Goal: Information Seeking & Learning: Find specific fact

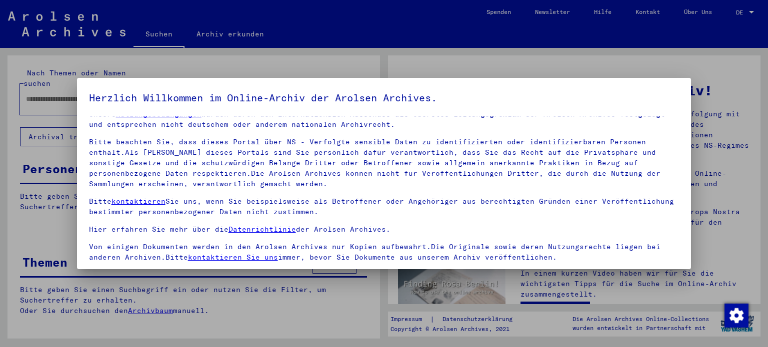
scroll to position [84, 0]
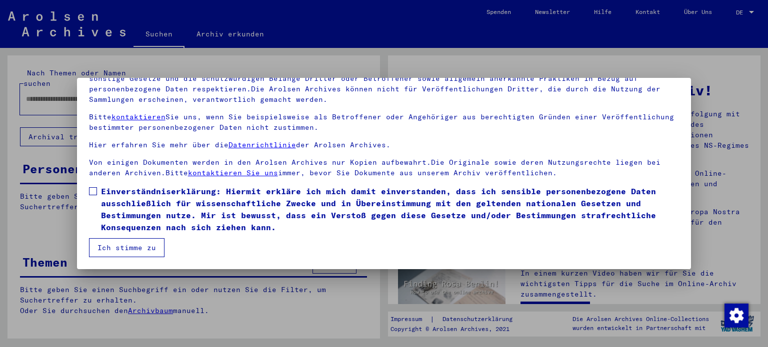
drag, startPoint x: 90, startPoint y: 193, endPoint x: 109, endPoint y: 219, distance: 32.2
click at [90, 193] on span at bounding box center [93, 191] width 8 height 8
click at [124, 249] on button "Ich stimme zu" at bounding box center [126, 247] width 75 height 19
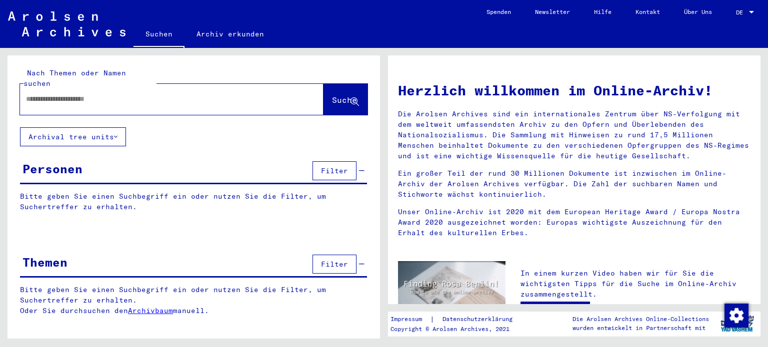
click at [98, 94] on input "text" at bounding box center [159, 99] width 267 height 10
type input "**********"
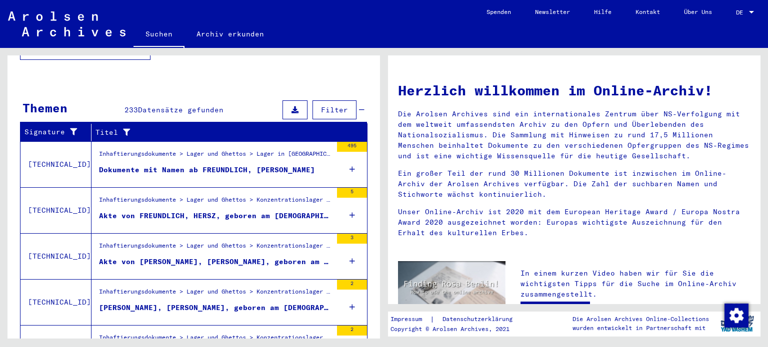
scroll to position [348, 0]
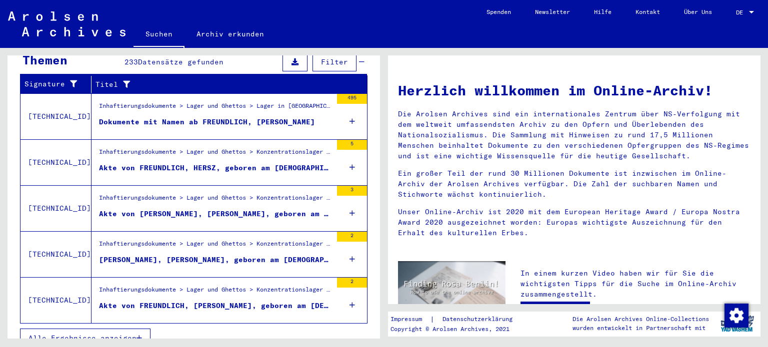
click at [98, 324] on div "Alle Ergebnisse anzeigen" at bounding box center [193, 338] width 347 height 29
click at [99, 334] on span "Alle Ergebnisse anzeigen" at bounding box center [82, 338] width 108 height 9
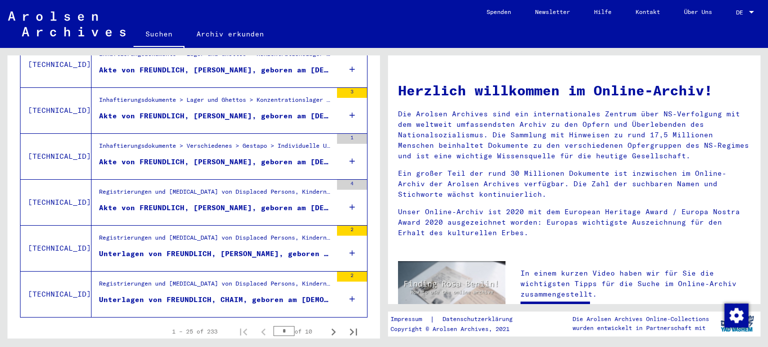
scroll to position [1114, 0]
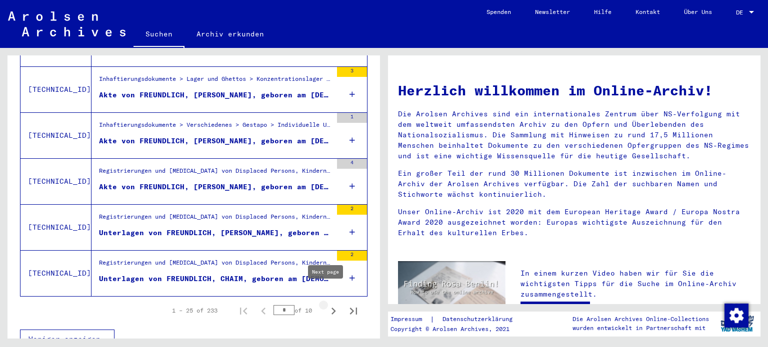
click at [326, 304] on icon "Next page" at bounding box center [333, 311] width 14 height 14
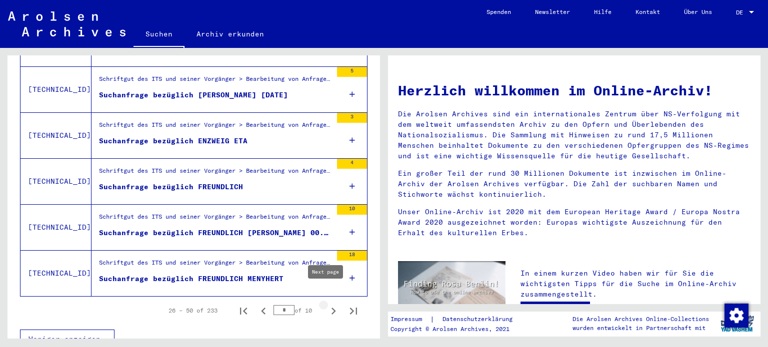
click at [326, 304] on icon "Next page" at bounding box center [333, 311] width 14 height 14
type input "*"
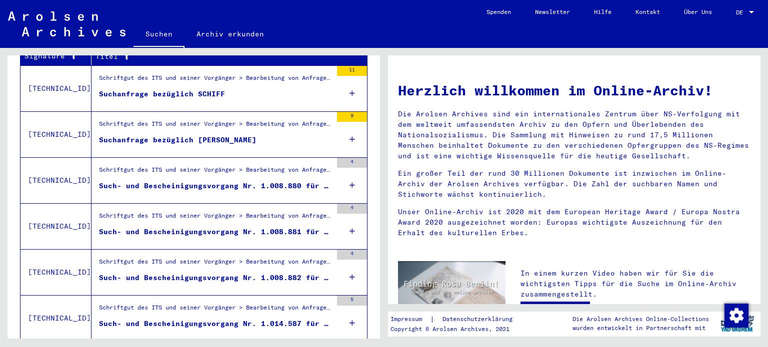
scroll to position [0, 0]
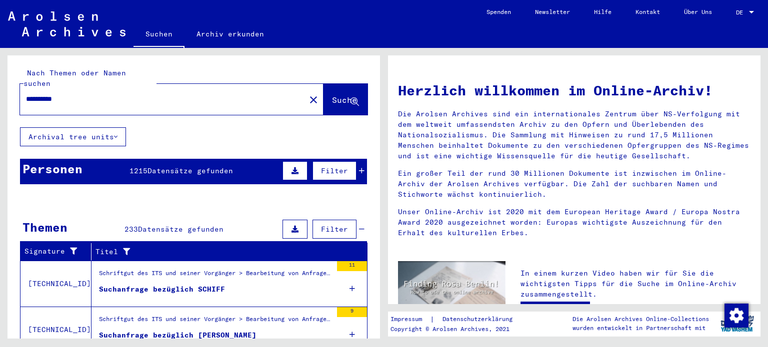
click at [48, 9] on mat-toolbar "Suchen Archiv erkunden Detailfragen/-infos zu den Dokumenten? Stelle hier einen…" at bounding box center [384, 24] width 768 height 48
click at [50, 17] on img at bounding box center [66, 23] width 117 height 25
